Goal: Task Accomplishment & Management: Complete application form

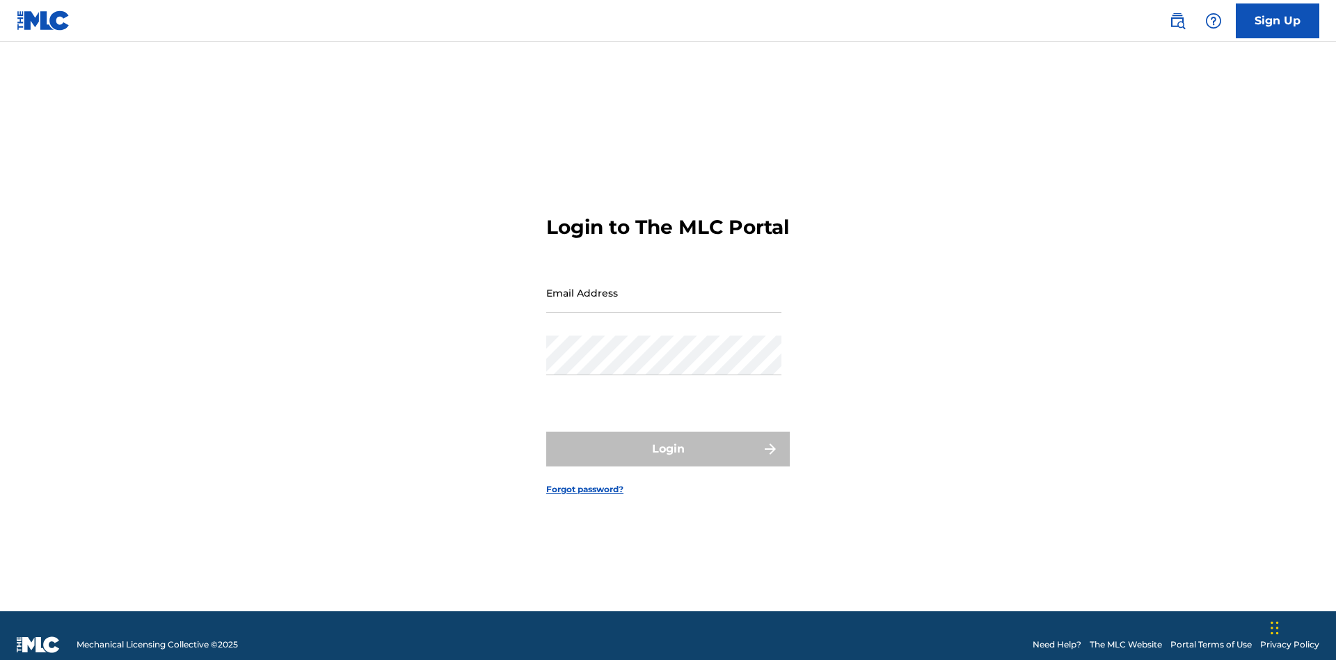
scroll to position [18, 0]
click at [1278, 20] on link "Sign Up" at bounding box center [1278, 20] width 84 height 35
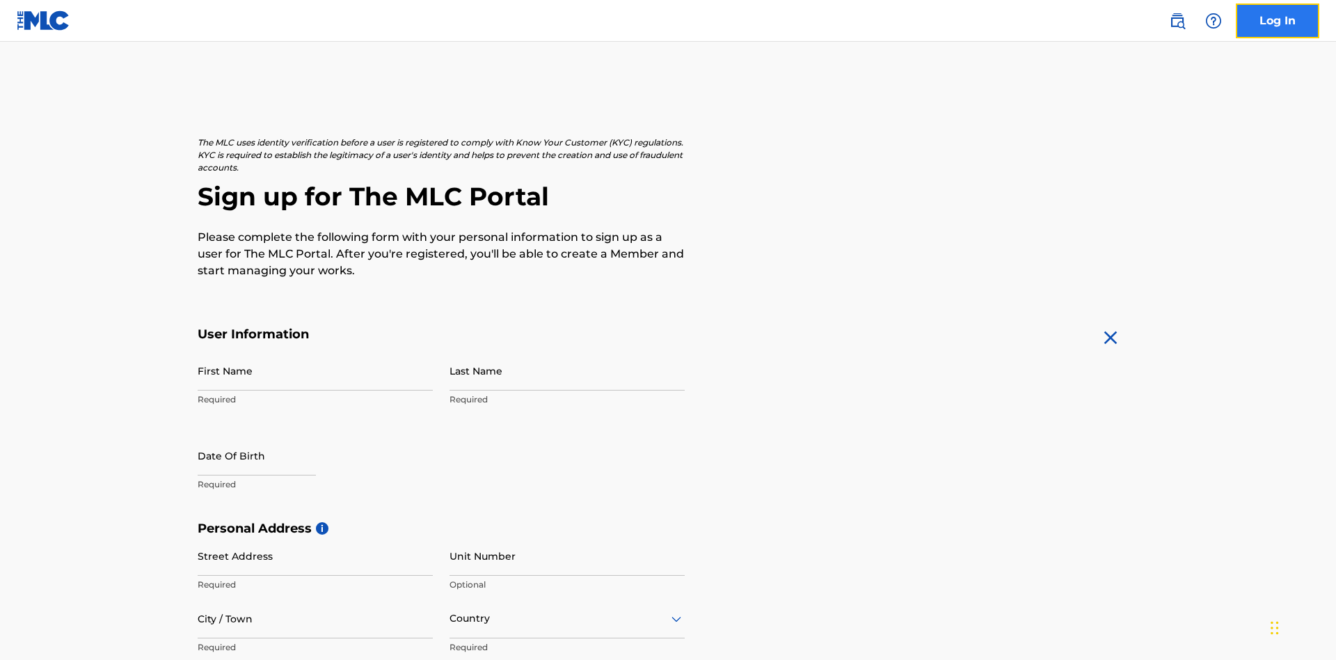
scroll to position [267, 0]
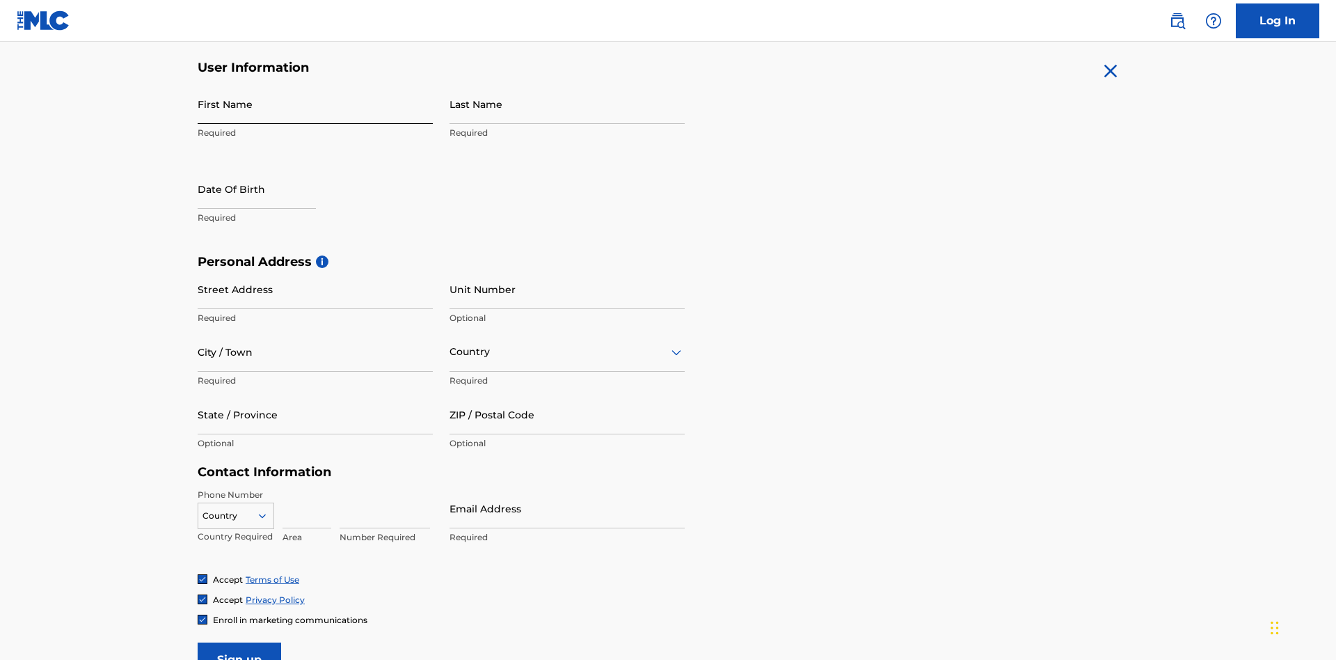
click at [315, 104] on input "First Name" at bounding box center [315, 104] width 235 height 40
type input "[PERSON_NAME]"
click at [567, 104] on input "Last Name" at bounding box center [567, 104] width 235 height 40
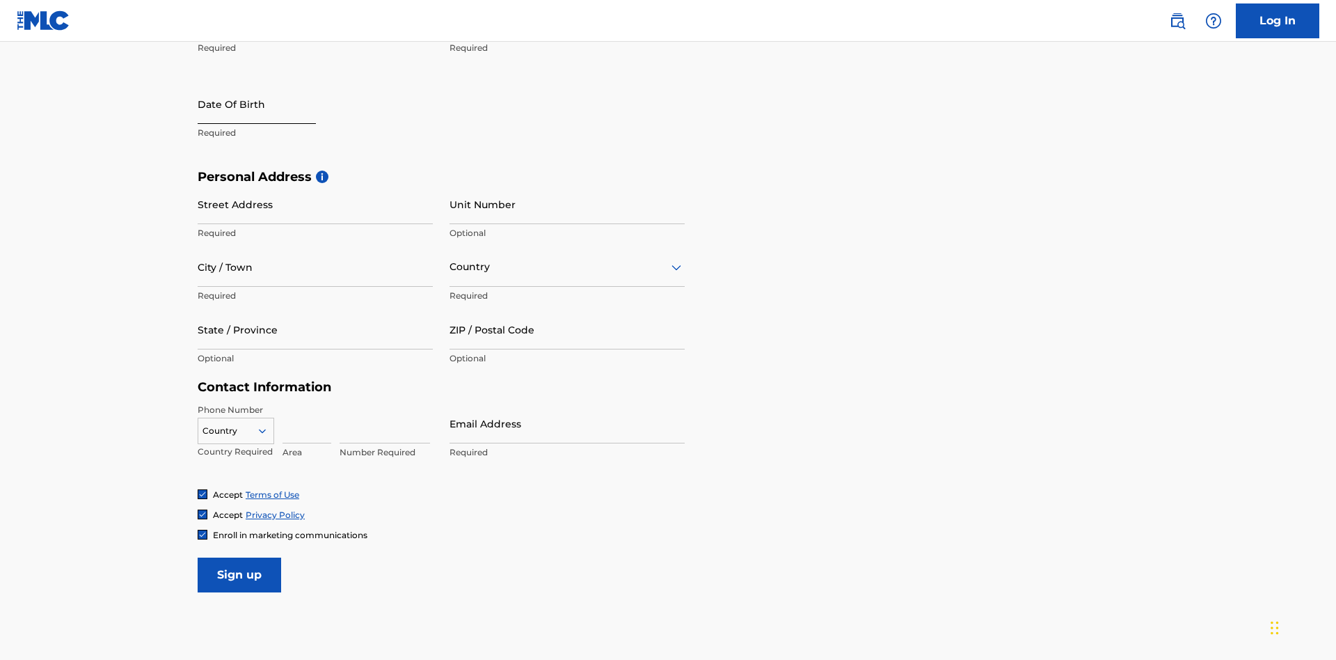
type input "Ribble"
click at [268, 105] on input "text" at bounding box center [257, 104] width 118 height 40
select select "8"
select select "2025"
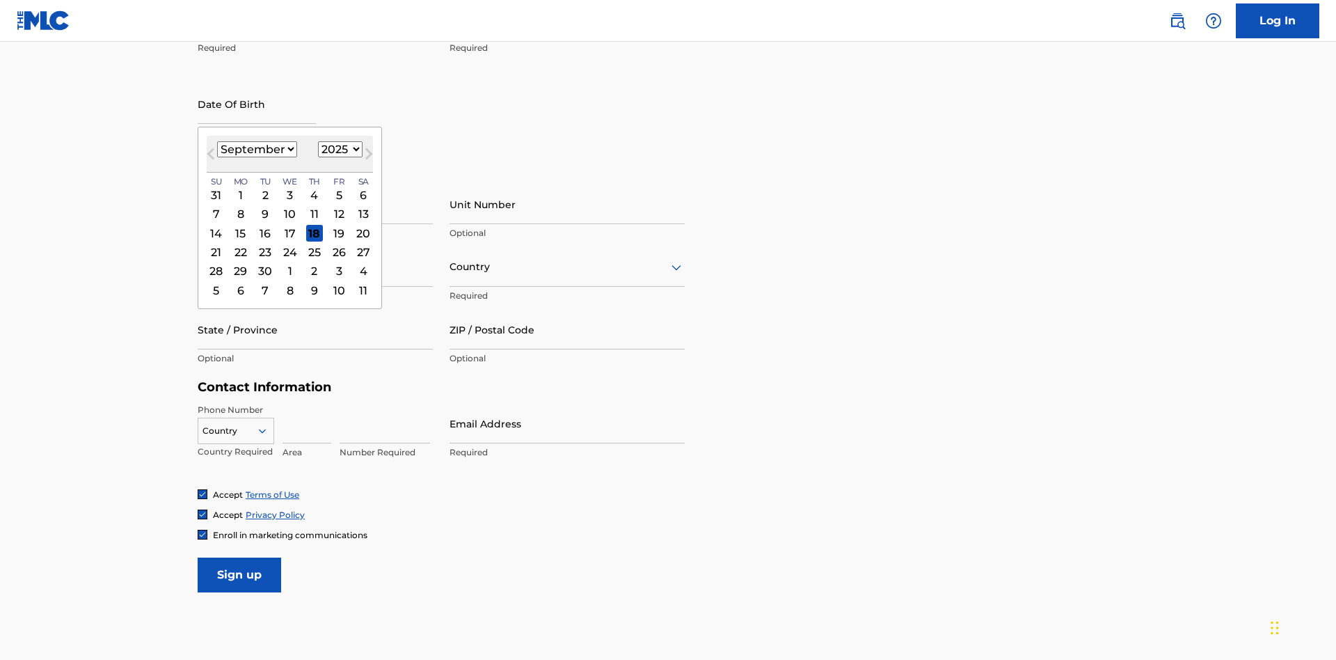
click at [256, 149] on select "January February March April May June July August September October November De…" at bounding box center [257, 149] width 80 height 16
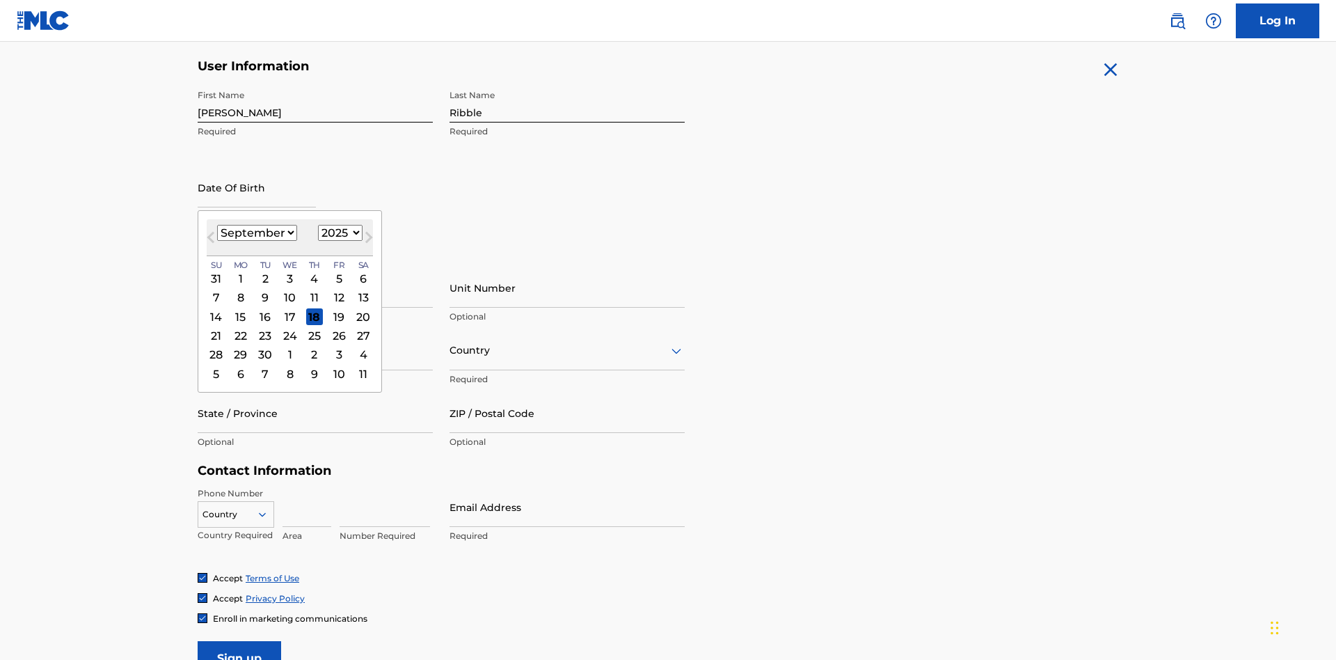
select select "0"
click at [338, 232] on select "1900 1901 1902 1903 1904 1905 1906 1907 1908 1909 1910 1911 1912 1913 1914 1915…" at bounding box center [340, 233] width 45 height 16
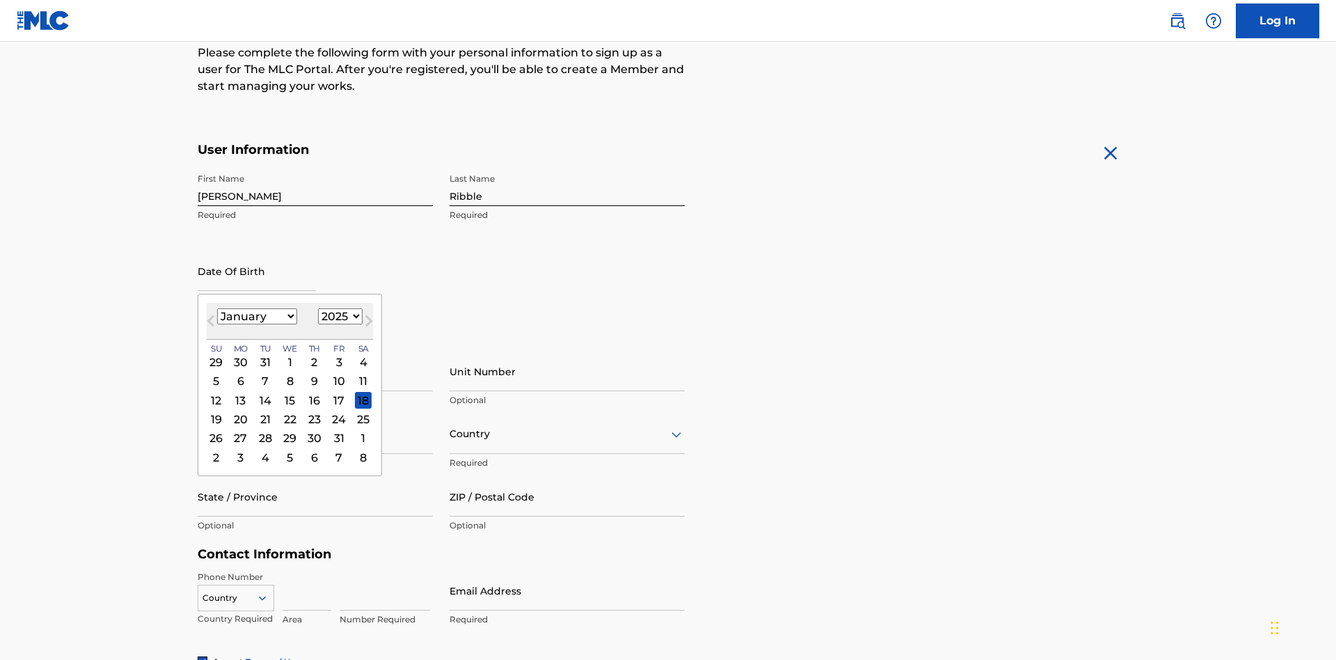
select select "1985"
click at [338, 316] on select "1900 1901 1902 1903 1904 1905 1906 1907 1908 1909 1910 1911 1912 1913 1914 1915…" at bounding box center [340, 316] width 45 height 16
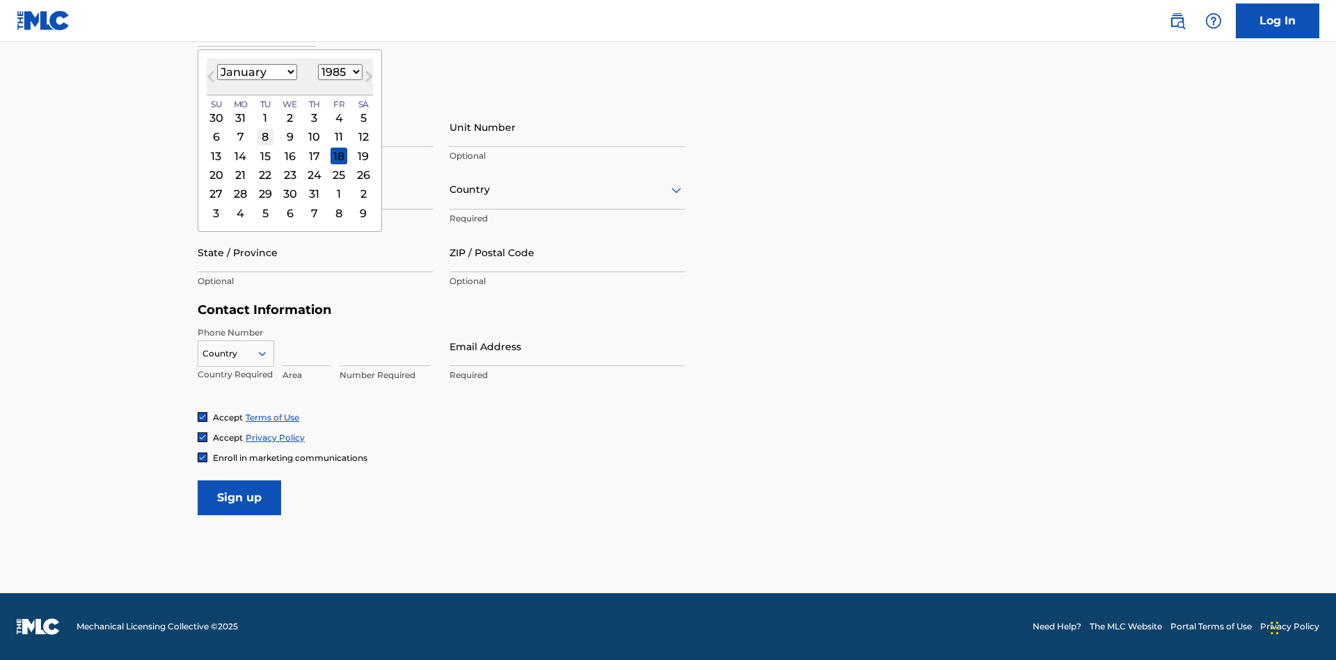
click at [264, 136] on div "8" at bounding box center [265, 137] width 17 height 17
type input "January 8 1985"
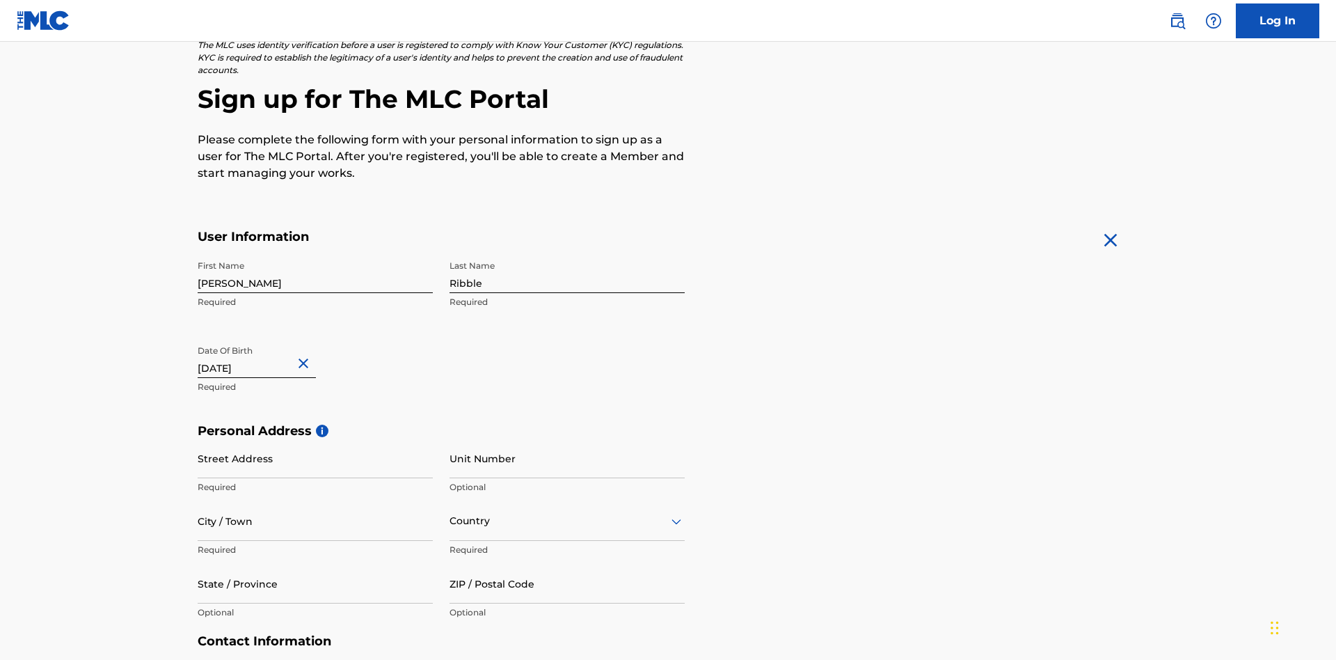
scroll to position [429, 0]
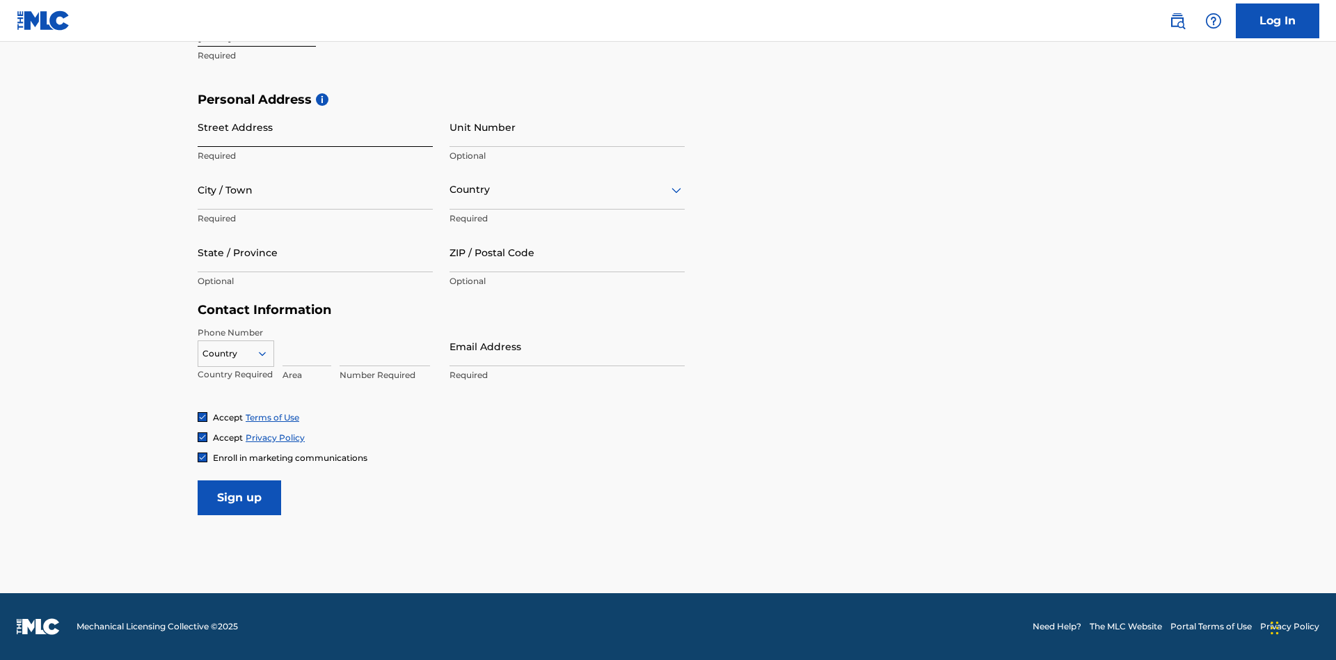
click at [315, 127] on input "Street Address" at bounding box center [315, 127] width 235 height 40
type input "9909 Elks Run Rd"
click at [315, 189] on input "City / Town" at bounding box center [315, 190] width 235 height 40
type input "Roseville"
click at [450, 189] on input "text" at bounding box center [451, 189] width 3 height 15
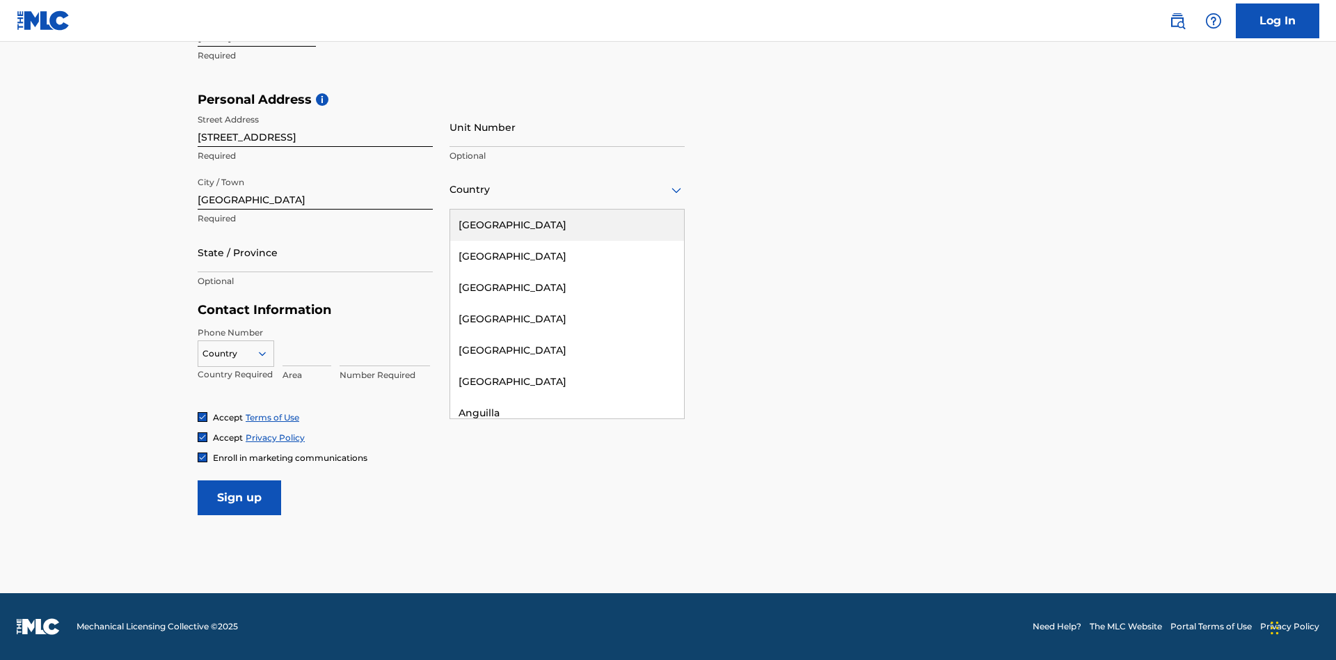
click at [567, 225] on div "United States" at bounding box center [567, 224] width 234 height 31
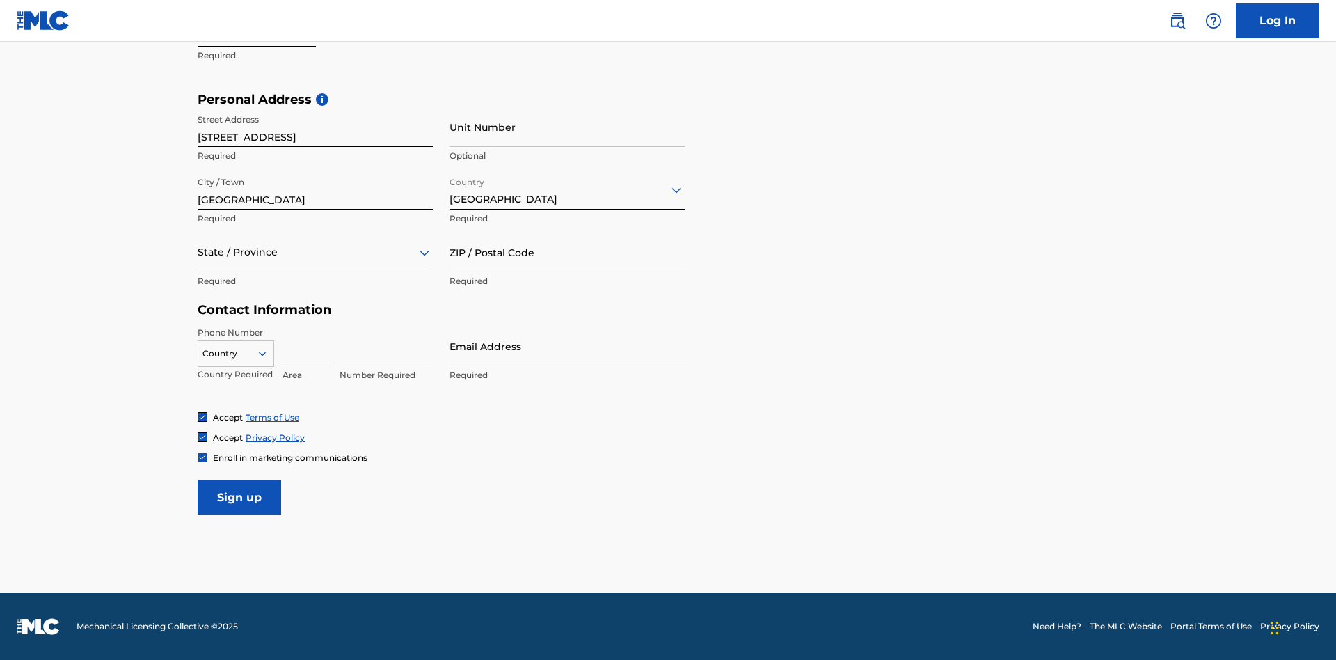
click at [315, 252] on div at bounding box center [315, 252] width 235 height 17
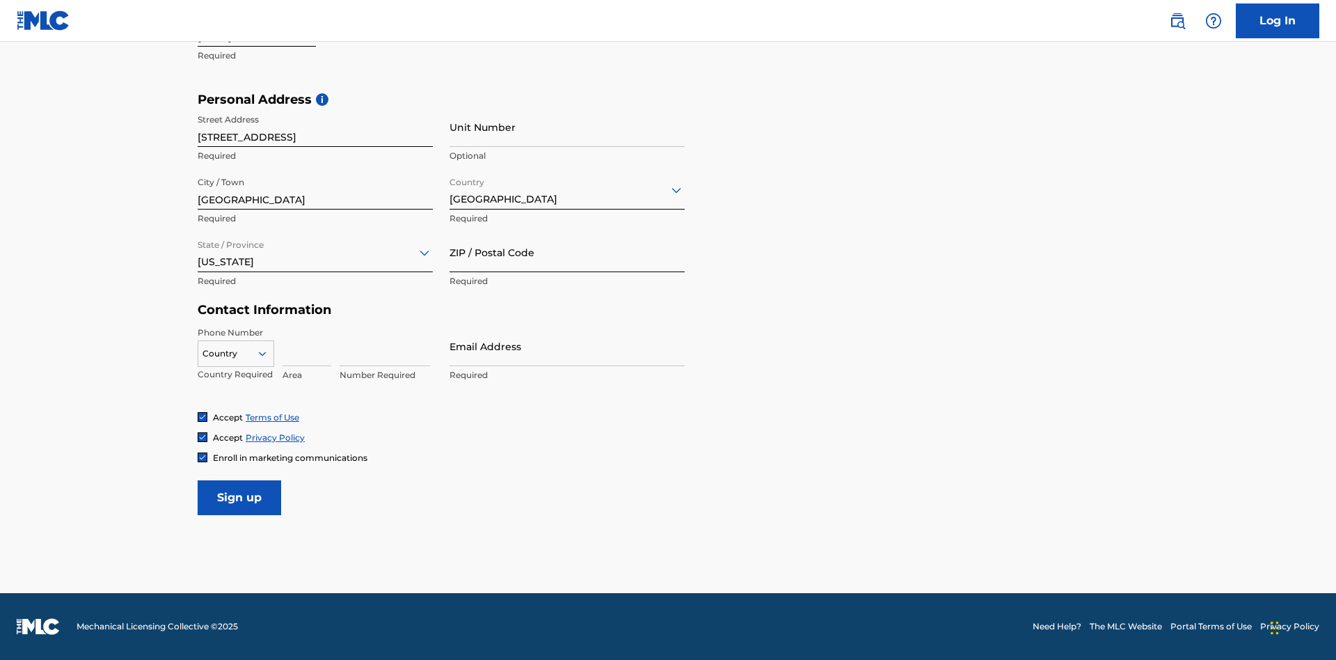
click at [567, 252] on input "ZIP / Postal Code" at bounding box center [567, 252] width 235 height 40
type input "43777"
click at [268, 353] on icon at bounding box center [262, 353] width 13 height 13
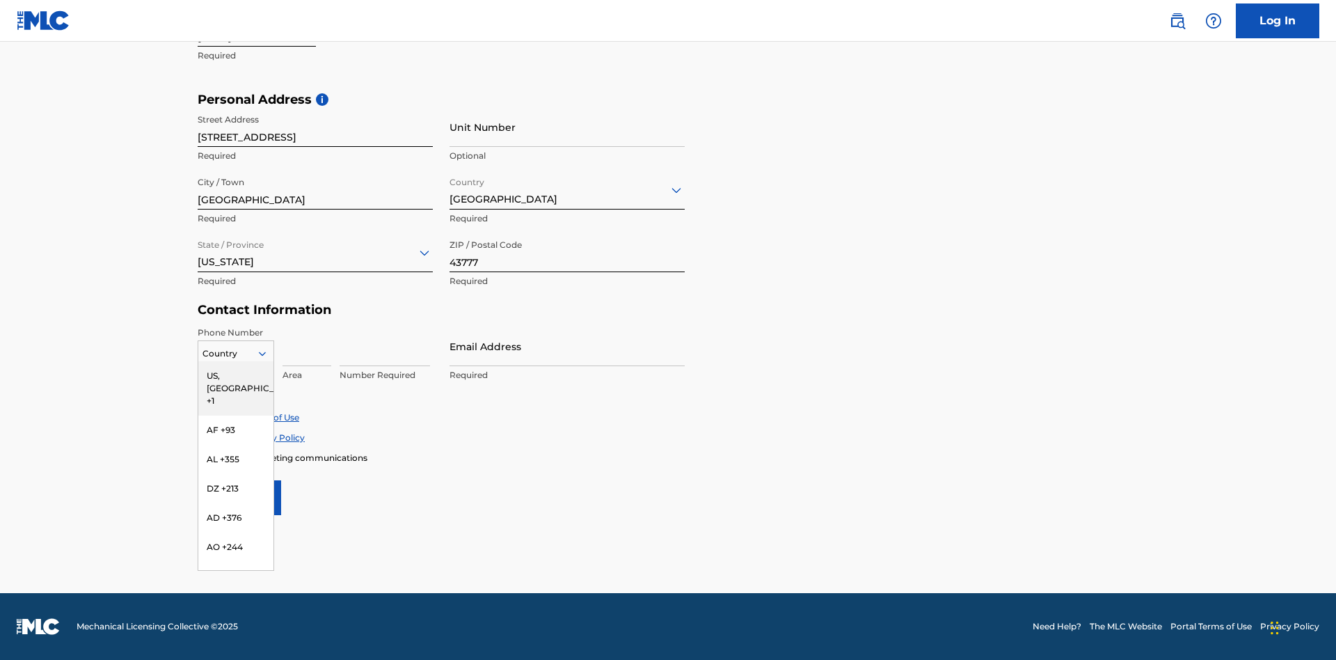
click at [236, 375] on div "US, [GEOGRAPHIC_DATA] +1" at bounding box center [235, 388] width 75 height 54
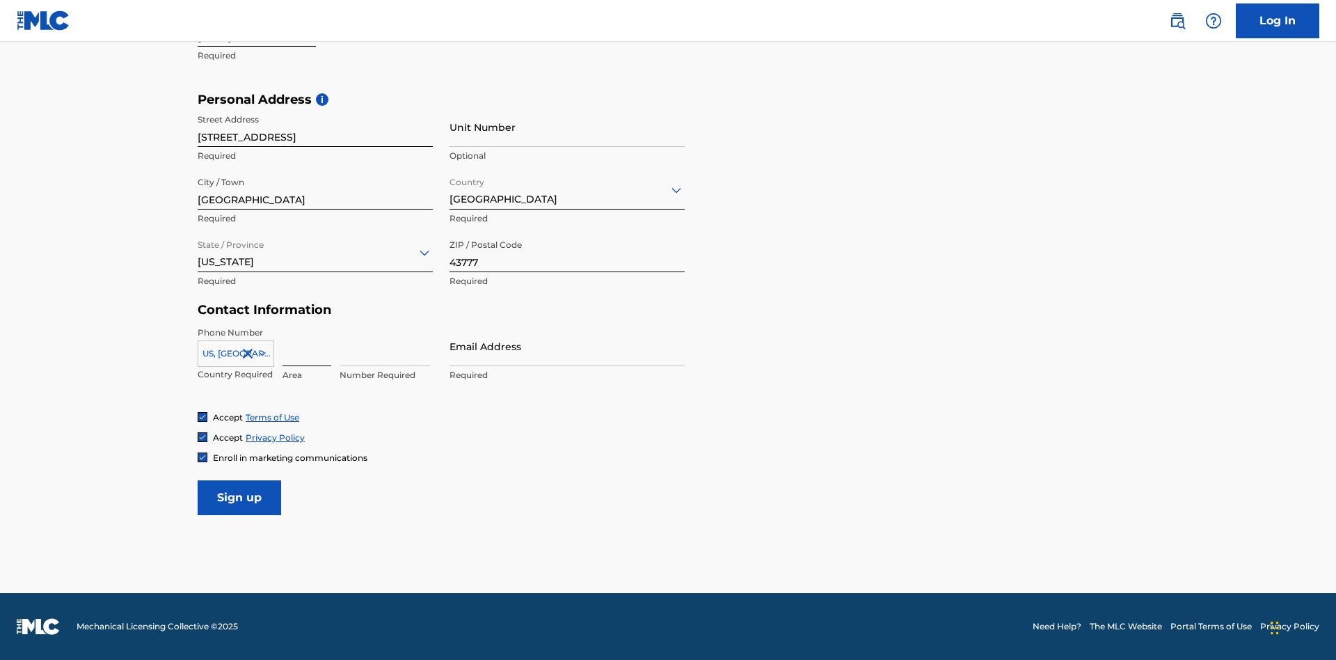
click at [307, 346] on input at bounding box center [307, 346] width 49 height 40
type input "740"
click at [385, 346] on input at bounding box center [385, 346] width 90 height 40
type input "8086351"
click at [567, 346] on input "Email Address" at bounding box center [567, 346] width 235 height 40
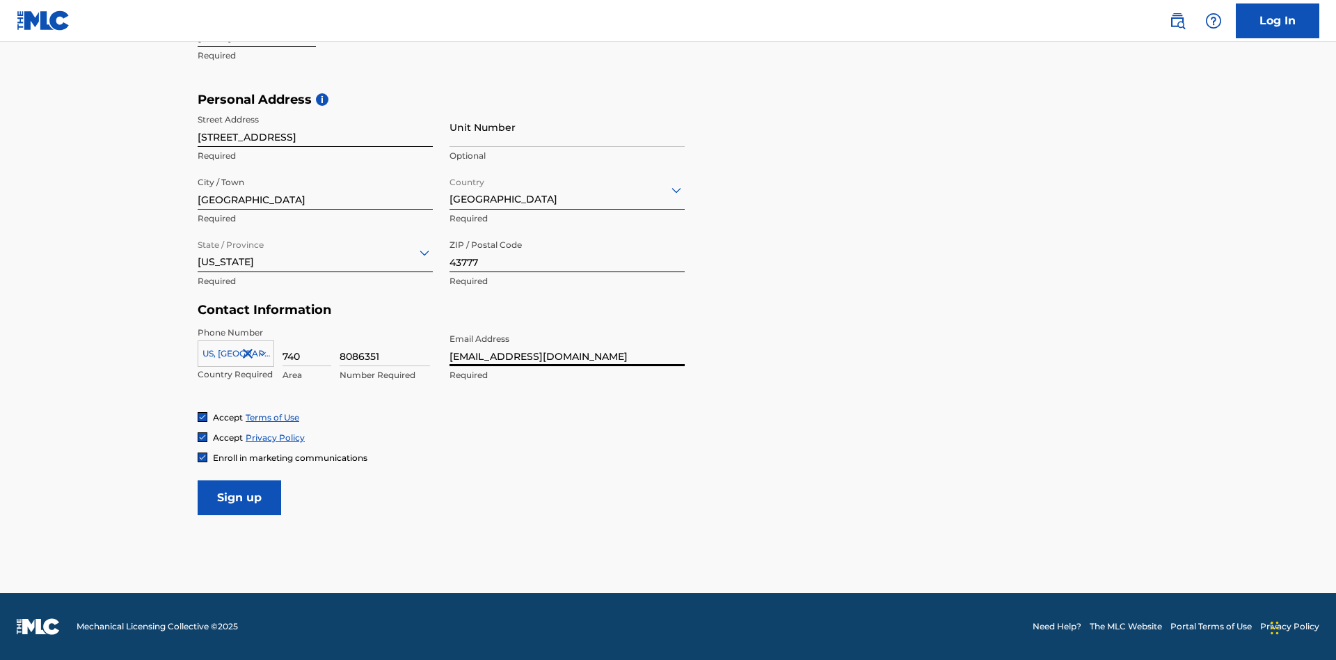
scroll to position [0, 36]
type input "[EMAIL_ADDRESS][DOMAIN_NAME]"
click at [239, 497] on input "Sign up" at bounding box center [240, 497] width 84 height 35
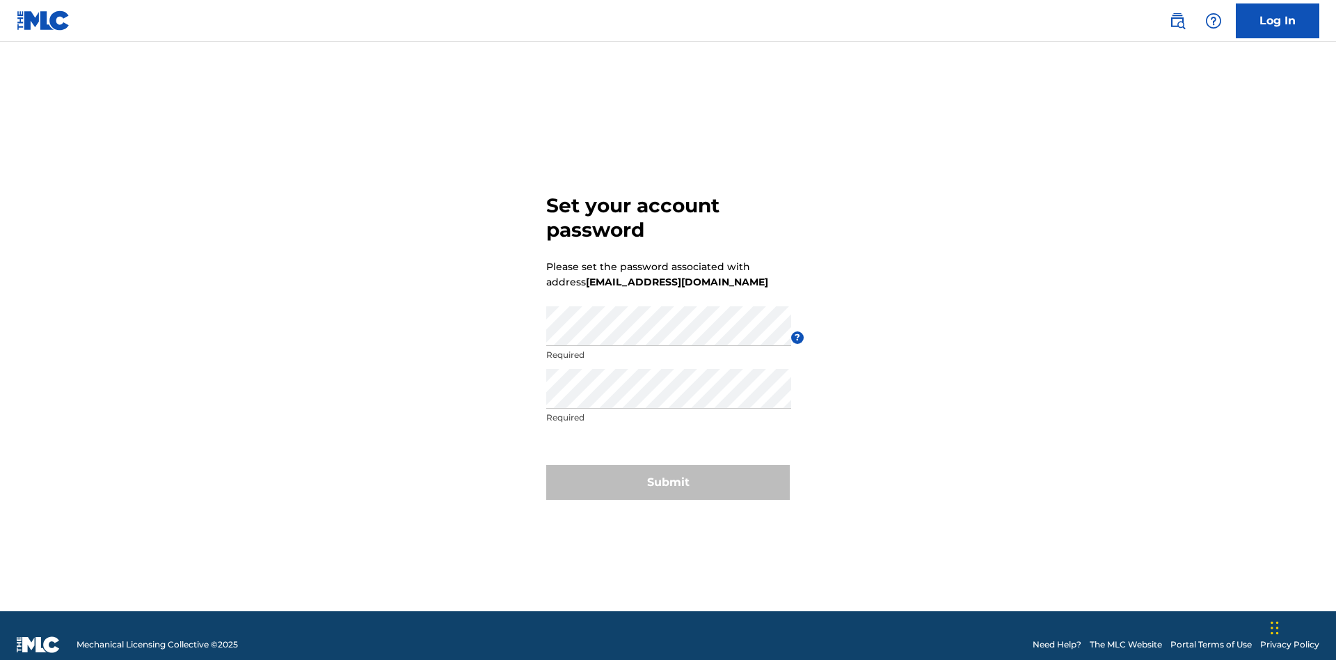
scroll to position [18, 0]
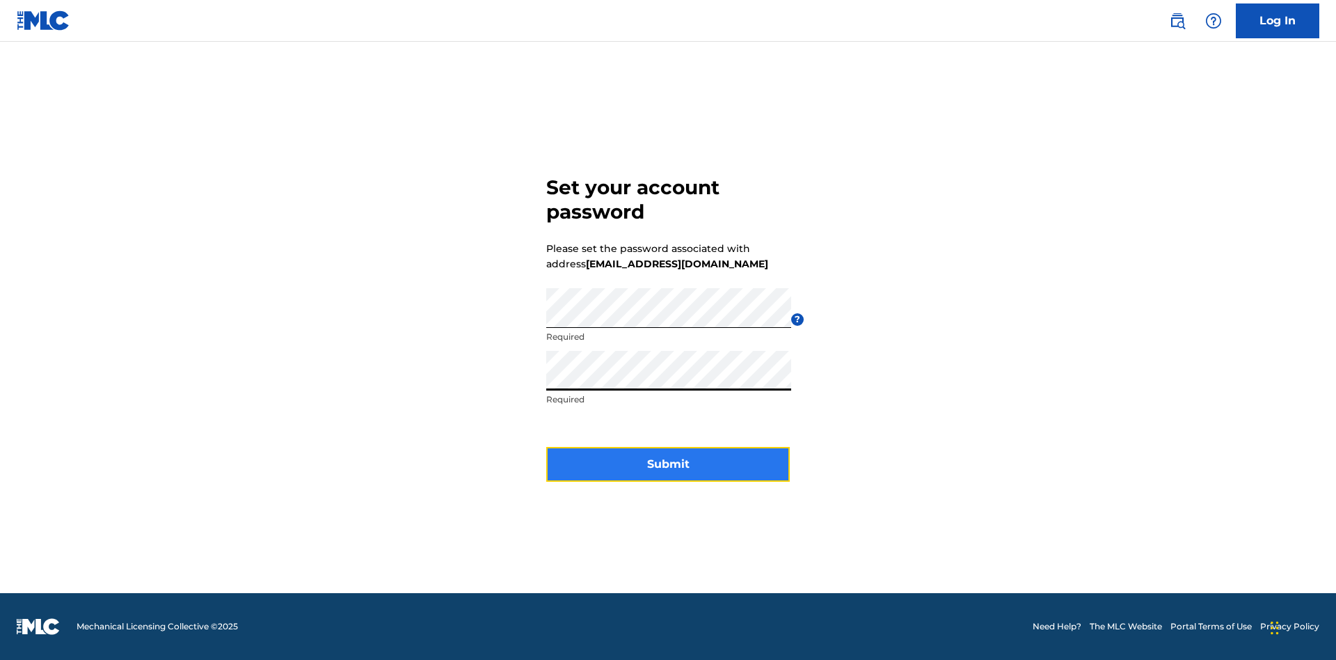
click at [668, 473] on button "Submit" at bounding box center [668, 464] width 244 height 35
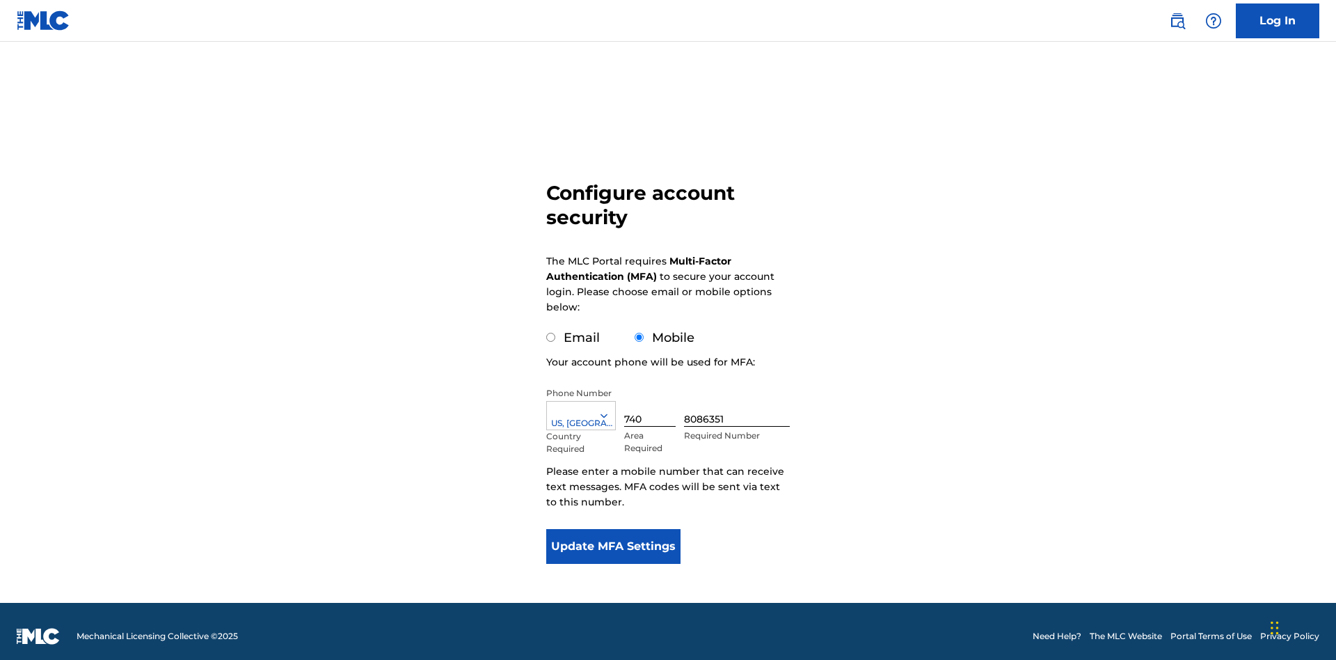
scroll to position [14, 0]
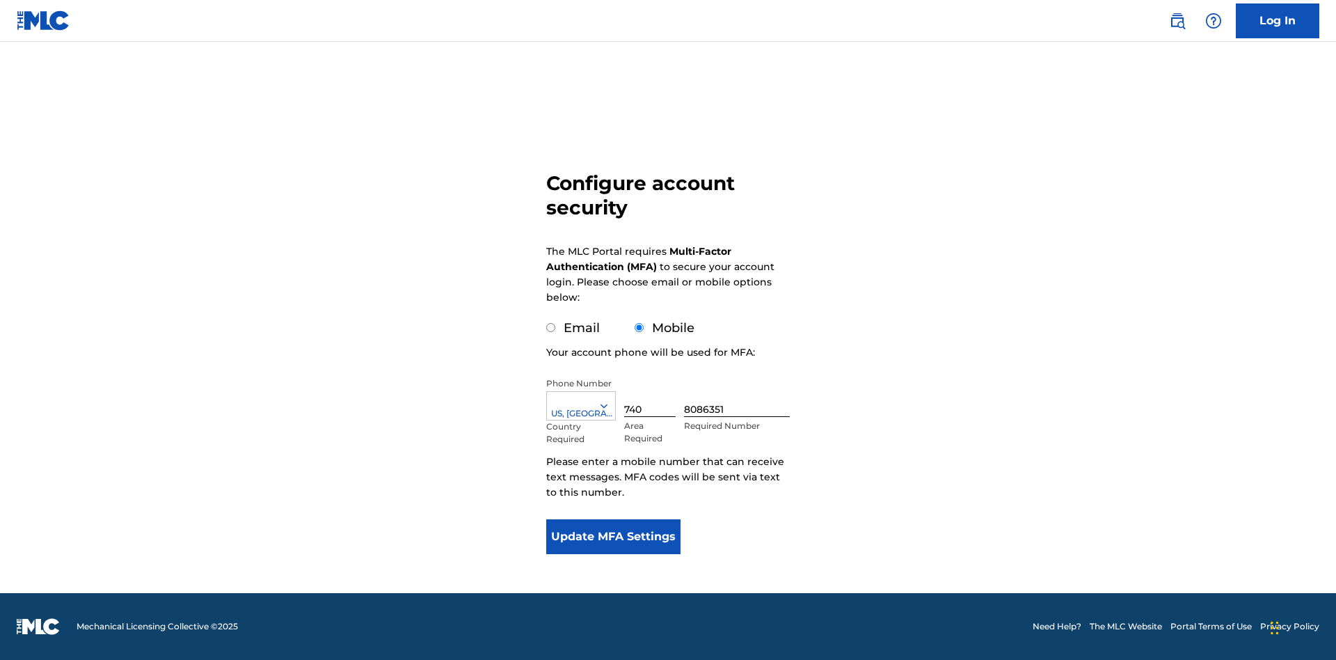
click at [640, 328] on input "Mobile" at bounding box center [639, 327] width 9 height 9
click at [610, 406] on icon at bounding box center [604, 405] width 13 height 13
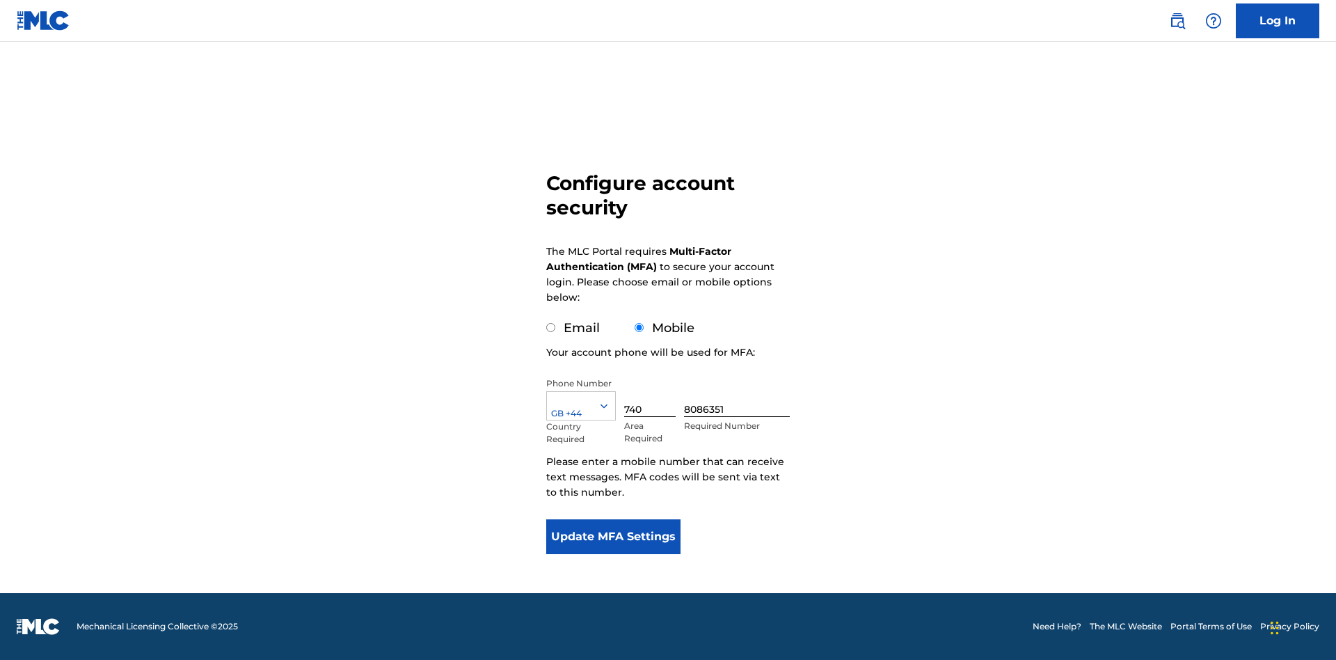
click at [653, 397] on input "740" at bounding box center [649, 397] width 51 height 40
type input "749"
click at [740, 397] on input "8086351" at bounding box center [737, 397] width 106 height 40
type input "2881350"
click at [613, 537] on button "Update MFA Settings" at bounding box center [613, 536] width 134 height 35
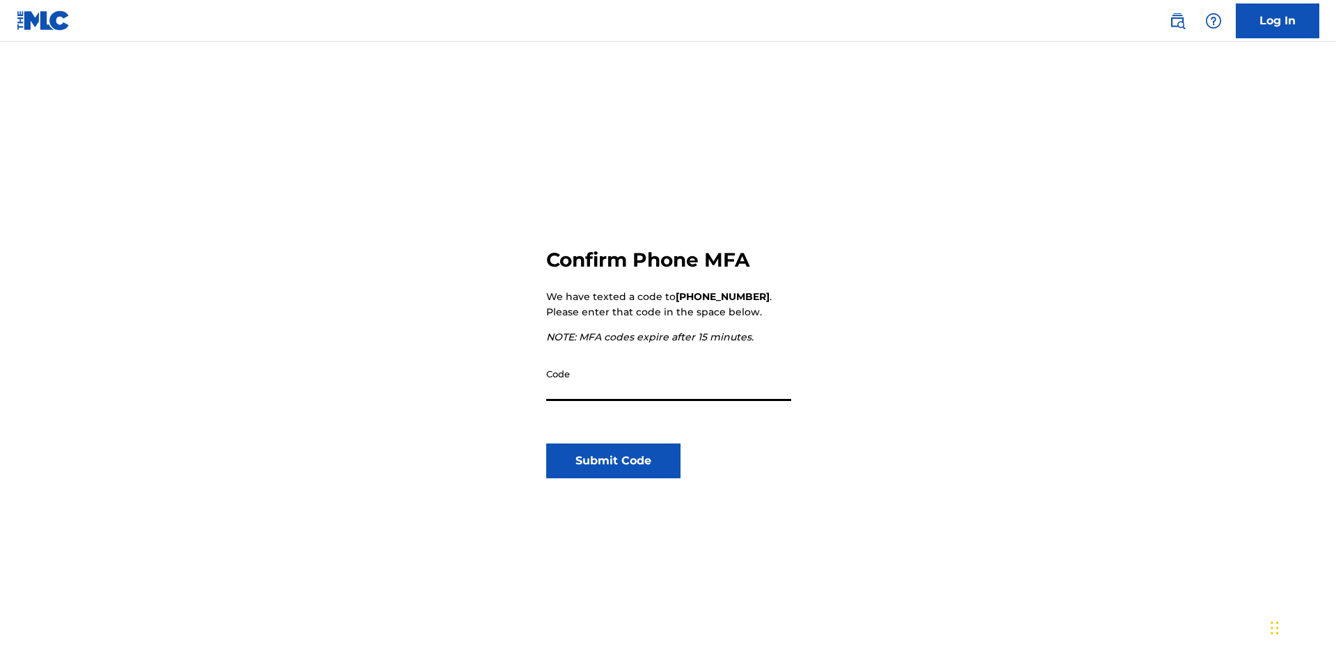
scroll to position [145, 0]
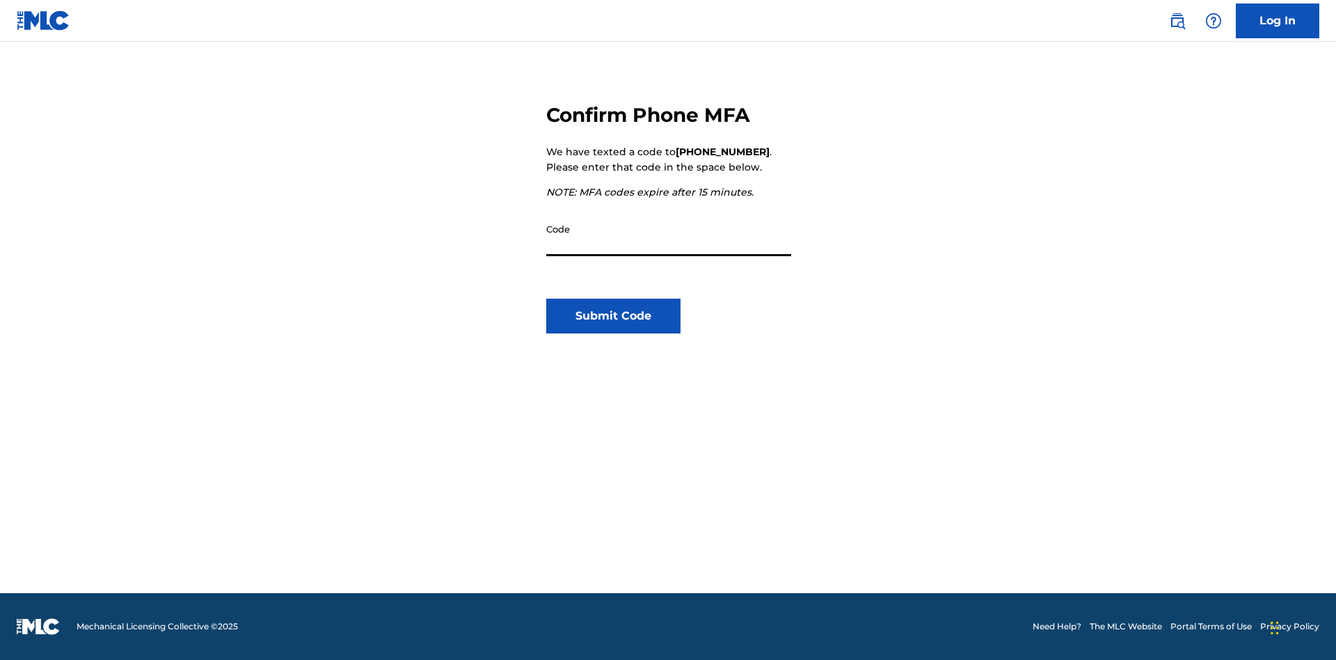
click at [669, 236] on input "Code" at bounding box center [668, 236] width 245 height 40
type input "692592"
click at [613, 316] on button "Submit Code" at bounding box center [613, 316] width 134 height 35
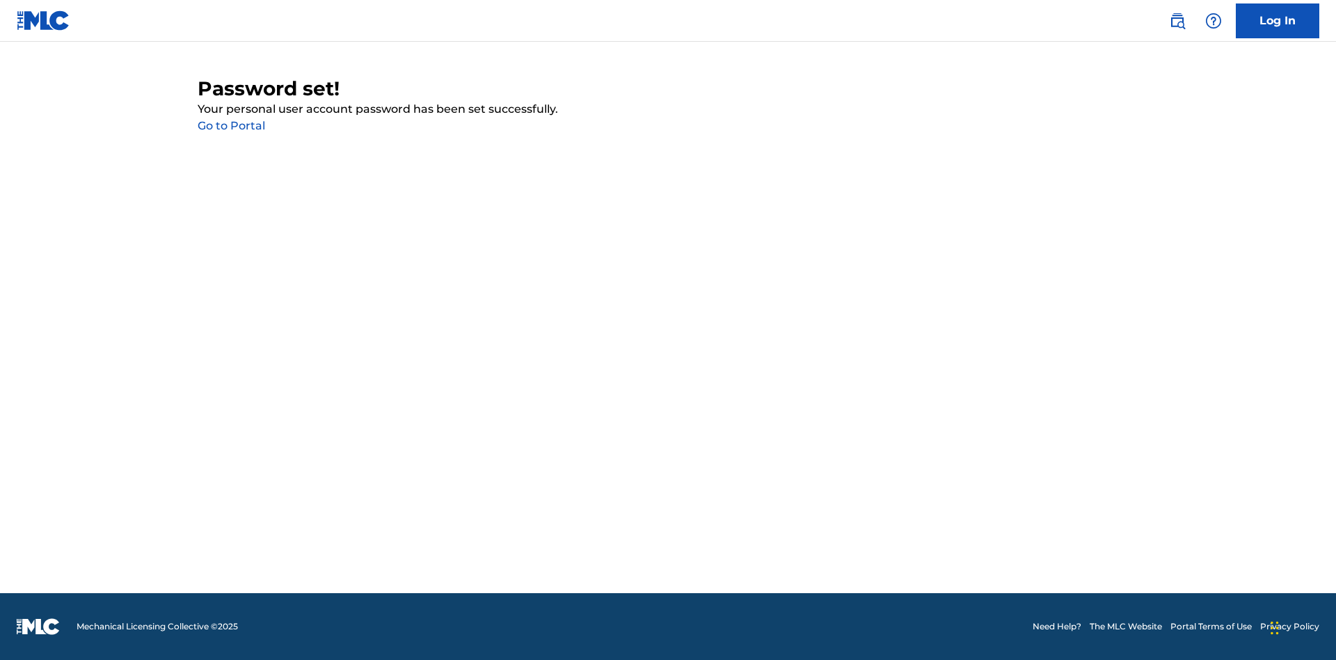
click at [231, 126] on link "Go to Portal" at bounding box center [232, 125] width 68 height 13
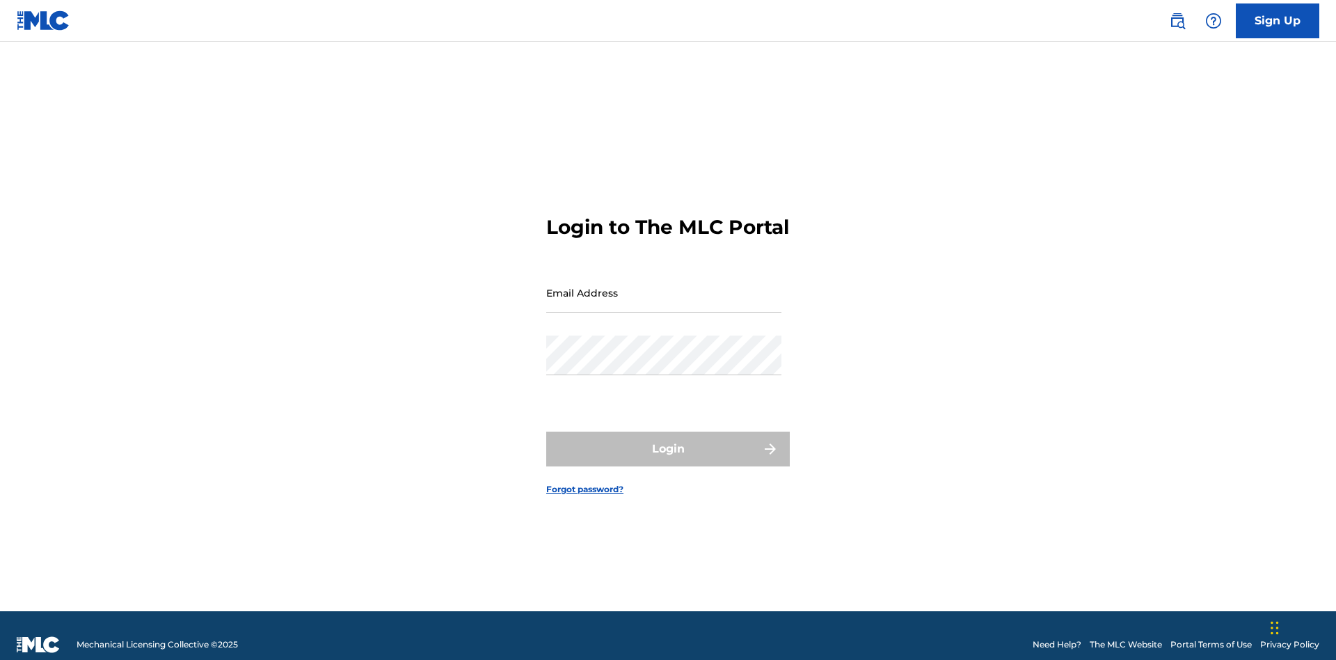
scroll to position [18, 0]
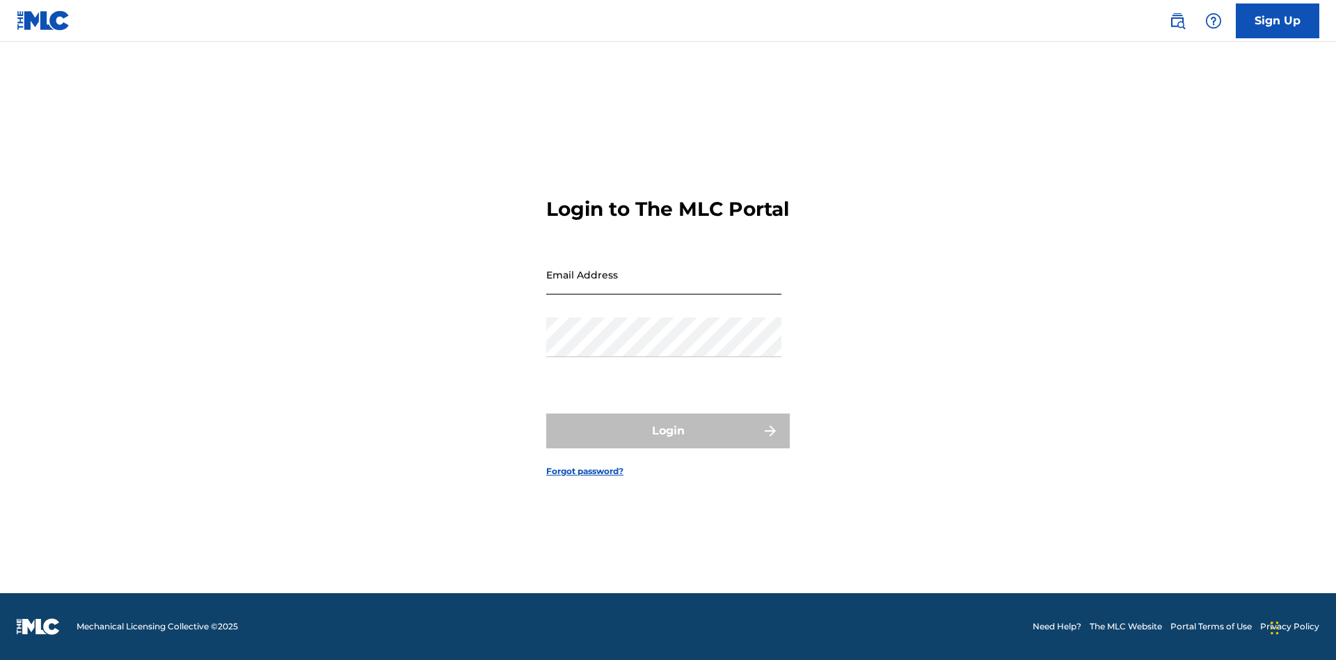
click at [664, 286] on input "Email Address" at bounding box center [663, 275] width 235 height 40
type input "[EMAIL_ADDRESS][DOMAIN_NAME]"
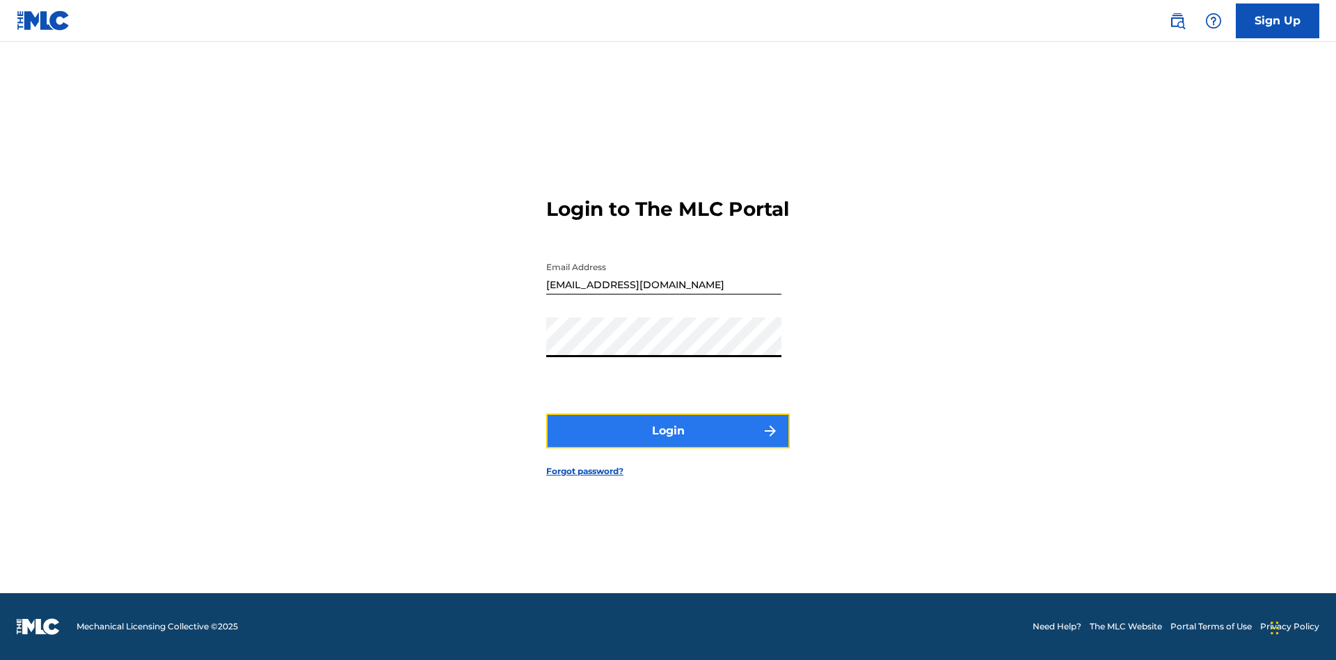
click at [668, 443] on button "Login" at bounding box center [668, 430] width 244 height 35
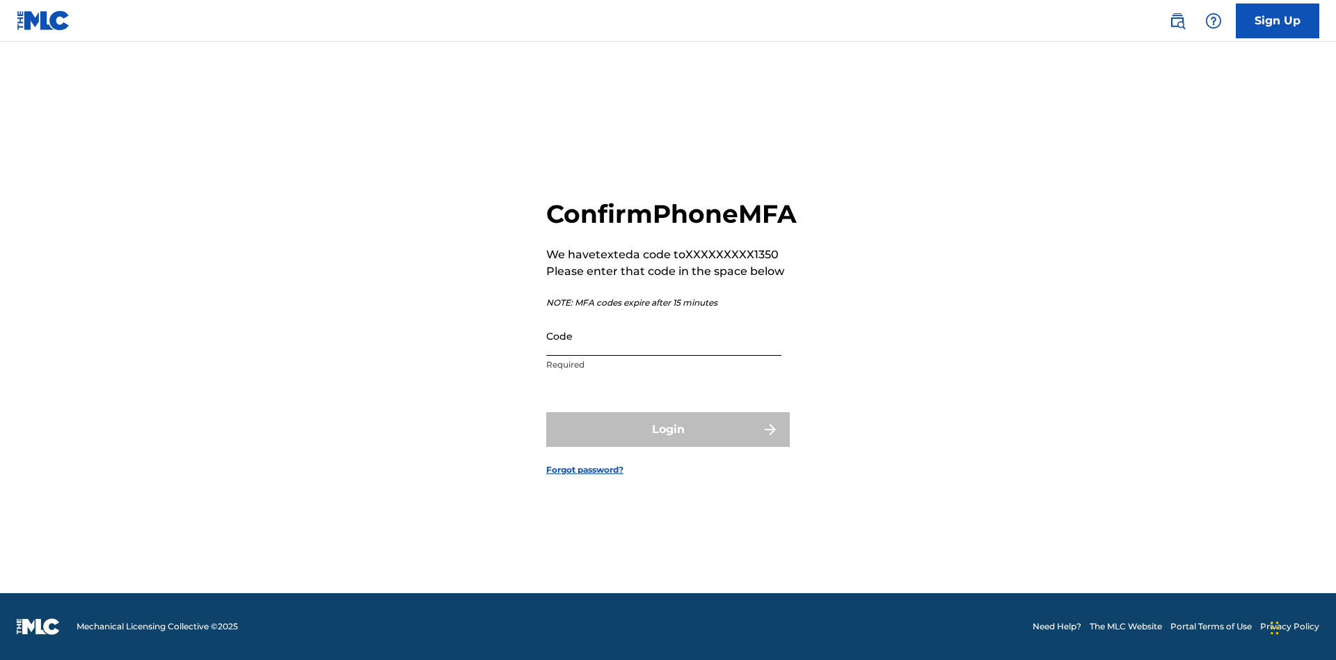
click at [664, 351] on input "Code" at bounding box center [663, 336] width 235 height 40
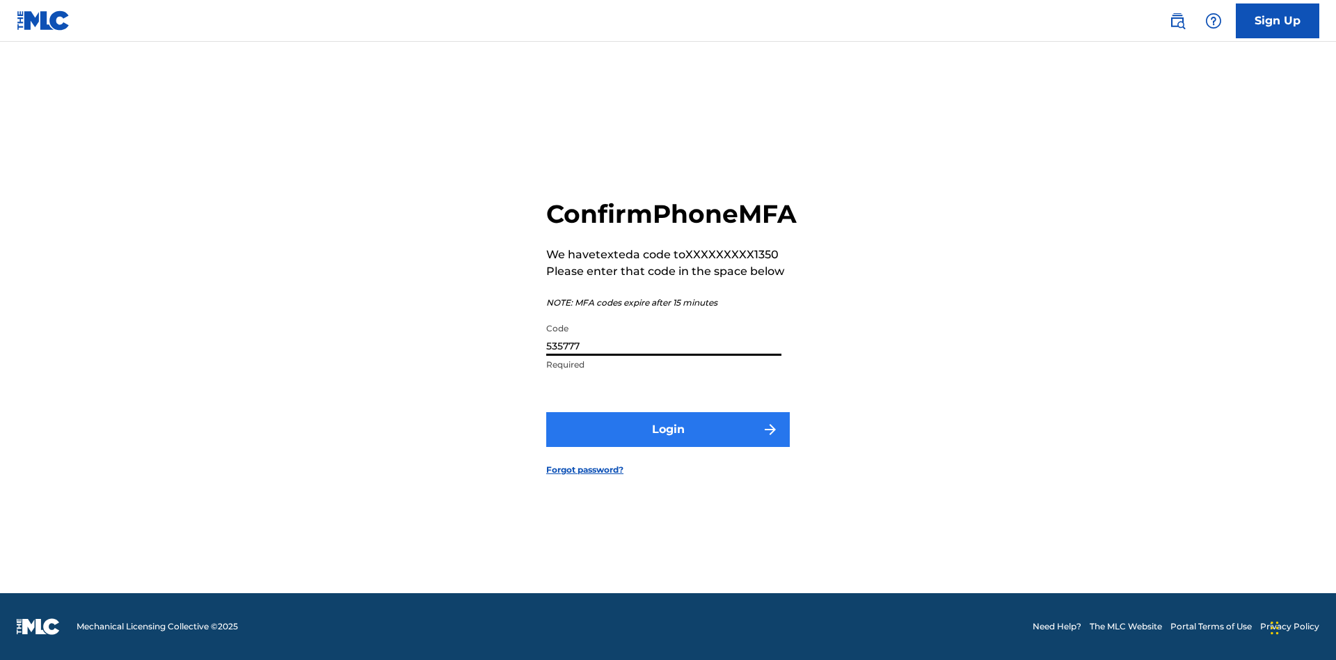
type input "535777"
click at [668, 445] on button "Login" at bounding box center [668, 429] width 244 height 35
